Goal: Information Seeking & Learning: Learn about a topic

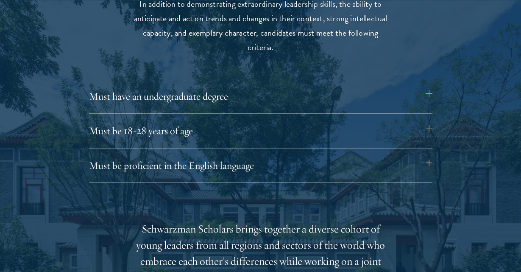
scroll to position [1137, 0]
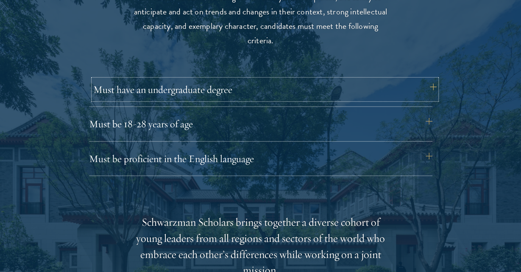
click at [365, 89] on button "Must have an undergraduate degree" at bounding box center [264, 89] width 343 height 20
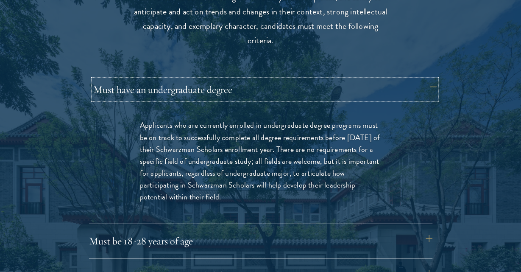
click at [365, 89] on button "Must have an undergraduate degree" at bounding box center [264, 89] width 343 height 20
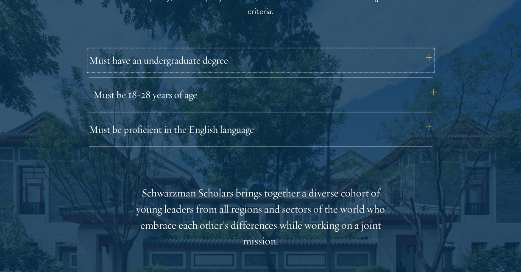
scroll to position [1168, 0]
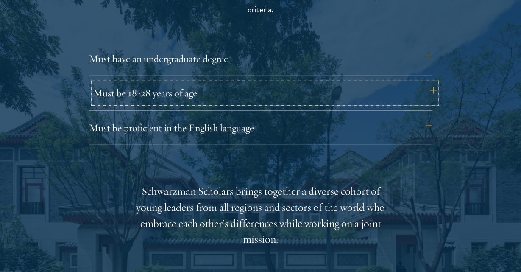
click at [284, 94] on button "Must be 18-28 years of age" at bounding box center [264, 93] width 343 height 20
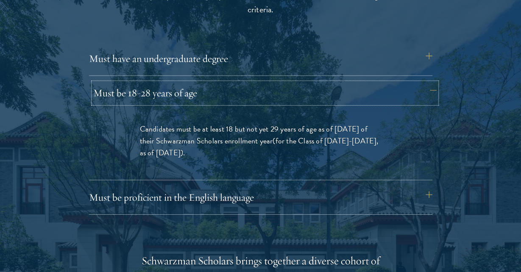
click at [284, 94] on button "Must be 18-28 years of age" at bounding box center [264, 93] width 343 height 20
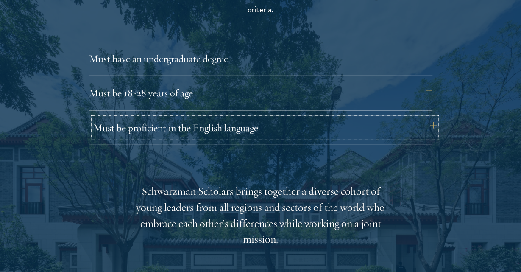
click at [246, 137] on button "Must be proficient in the English language" at bounding box center [264, 127] width 343 height 20
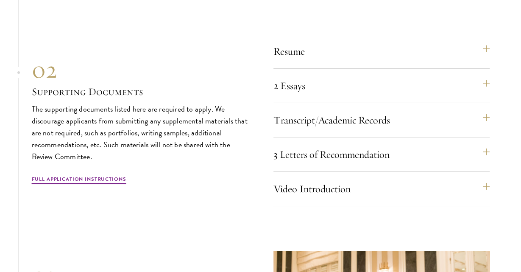
scroll to position [2994, 0]
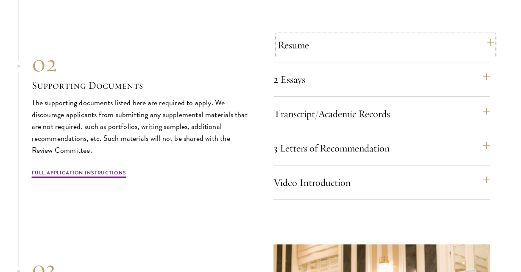
click at [475, 53] on button "Resume" at bounding box center [386, 45] width 216 height 20
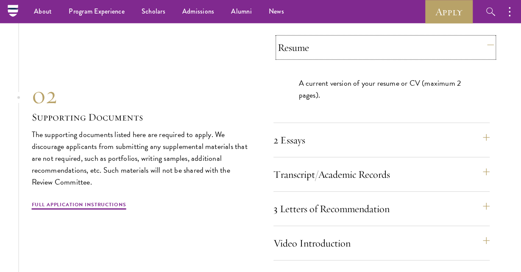
scroll to position [2786, 0]
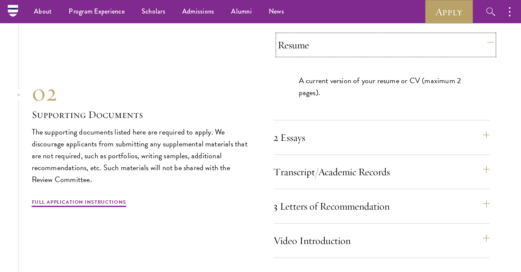
click at [475, 53] on button "Resume" at bounding box center [386, 45] width 216 height 20
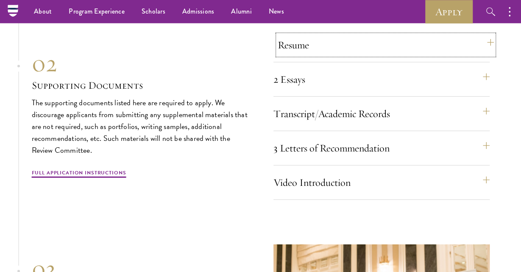
click at [451, 55] on button "Resume" at bounding box center [386, 45] width 216 height 20
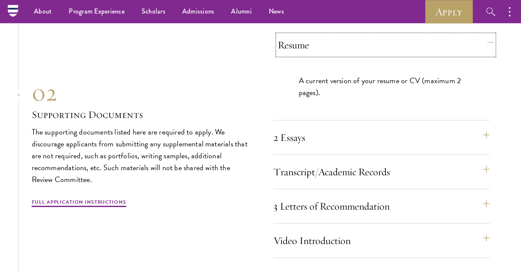
click at [451, 55] on button "Resume" at bounding box center [386, 45] width 216 height 20
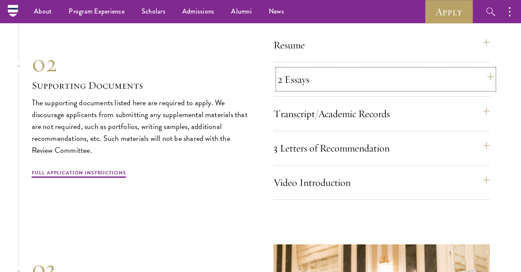
click at [416, 89] on button "2 Essays" at bounding box center [386, 79] width 216 height 20
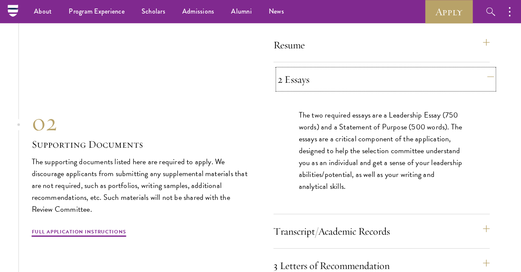
click at [416, 89] on button "2 Essays" at bounding box center [386, 79] width 216 height 20
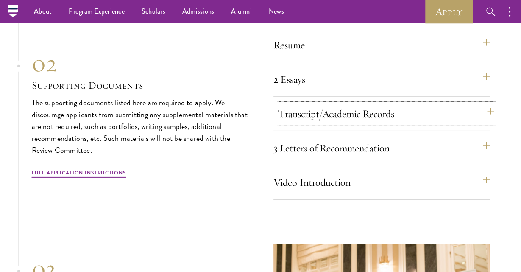
click at [396, 122] on button "Transcript/Academic Records" at bounding box center [386, 113] width 216 height 20
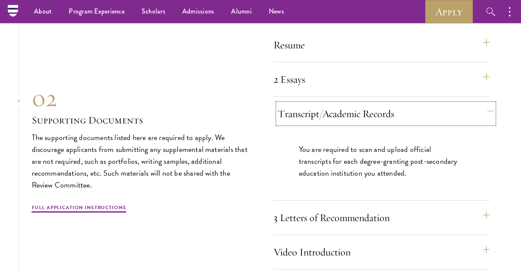
click at [396, 122] on button "Transcript/Academic Records" at bounding box center [386, 113] width 216 height 20
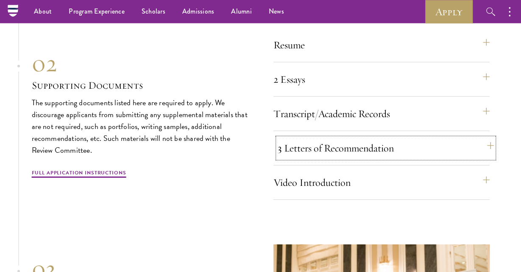
click at [387, 158] on button "3 Letters of Recommendation" at bounding box center [386, 148] width 216 height 20
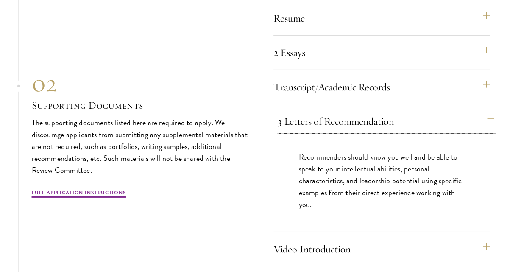
scroll to position [2814, 0]
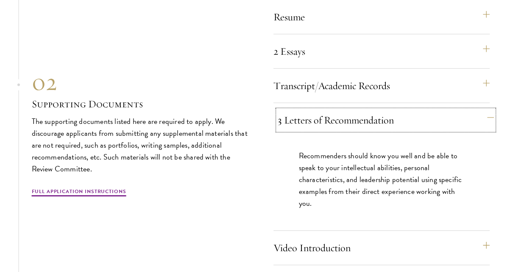
click at [378, 126] on button "3 Letters of Recommendation" at bounding box center [386, 120] width 216 height 20
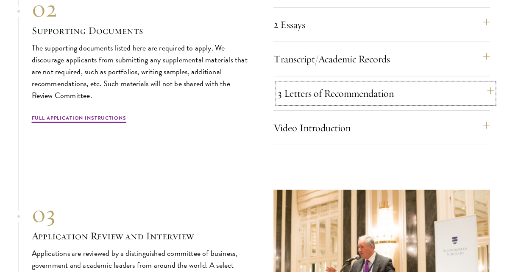
scroll to position [2844, 0]
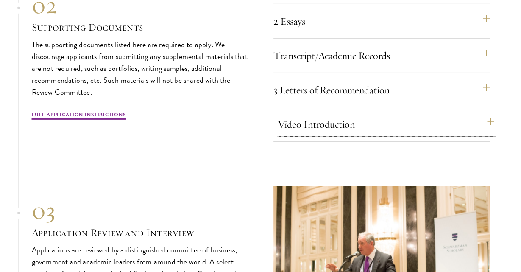
click at [367, 127] on button "Video Introduction" at bounding box center [386, 124] width 216 height 20
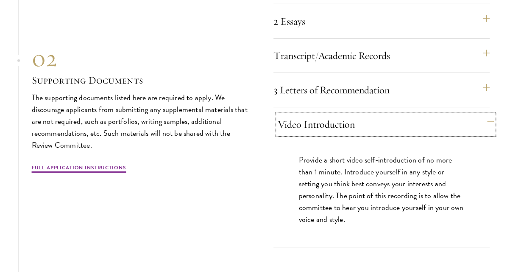
click at [367, 127] on button "Video Introduction" at bounding box center [386, 124] width 216 height 20
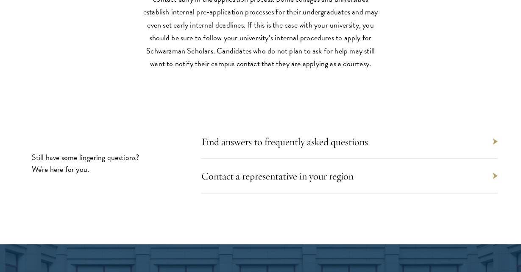
scroll to position [3858, 0]
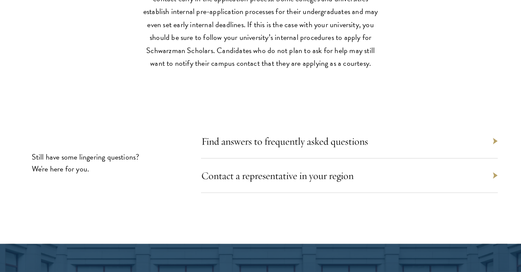
click at [312, 143] on div "Find answers to frequently asked questions" at bounding box center [349, 141] width 297 height 34
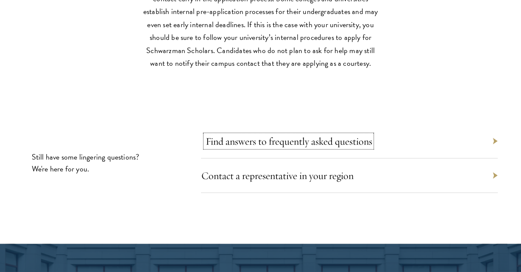
click at [302, 147] on link "Find answers to frequently asked questions" at bounding box center [288, 141] width 167 height 13
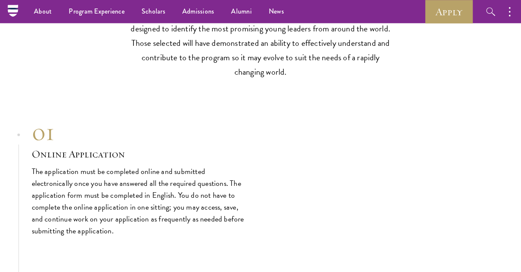
scroll to position [2504, 0]
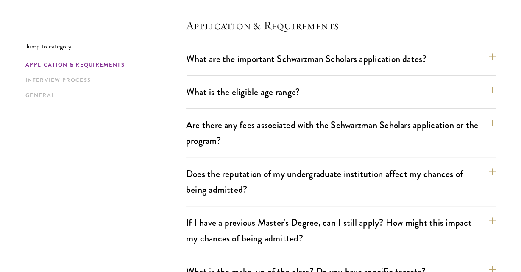
scroll to position [233, 0]
